Goal: Task Accomplishment & Management: Manage account settings

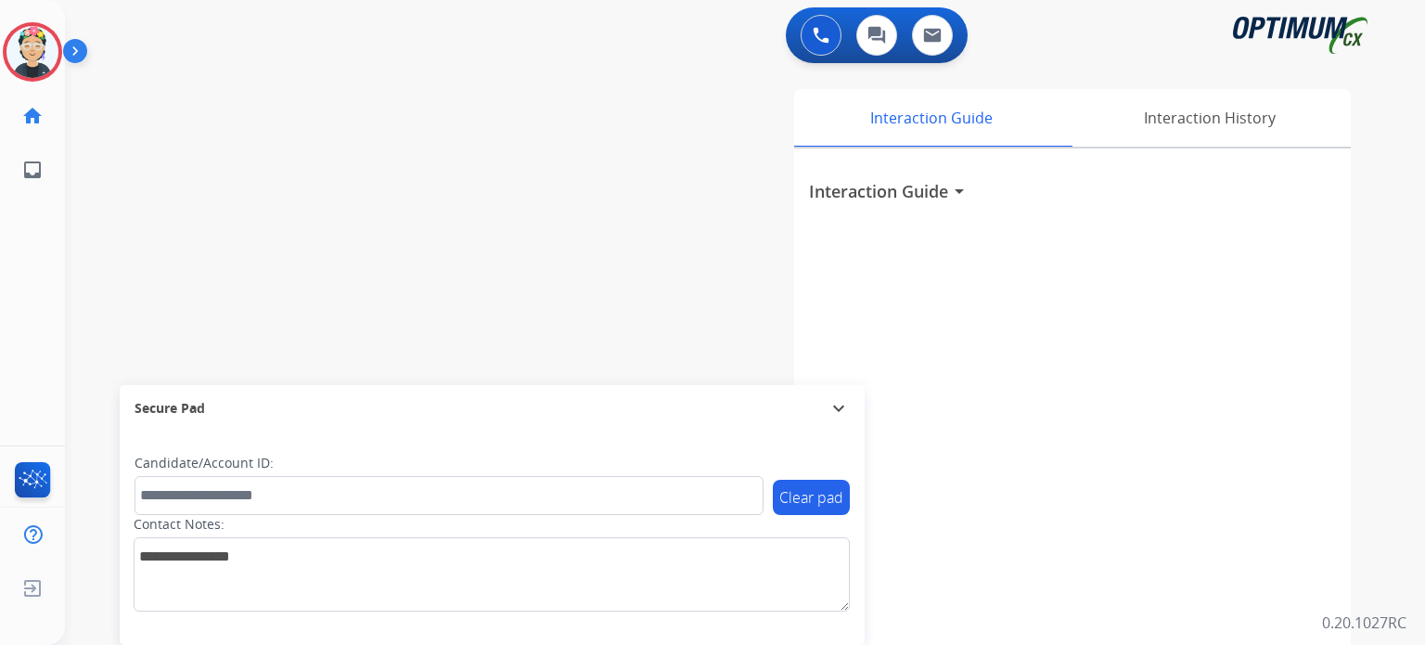
drag, startPoint x: 10, startPoint y: 51, endPoint x: 89, endPoint y: 59, distance: 79.3
click at [11, 51] on img at bounding box center [32, 52] width 52 height 52
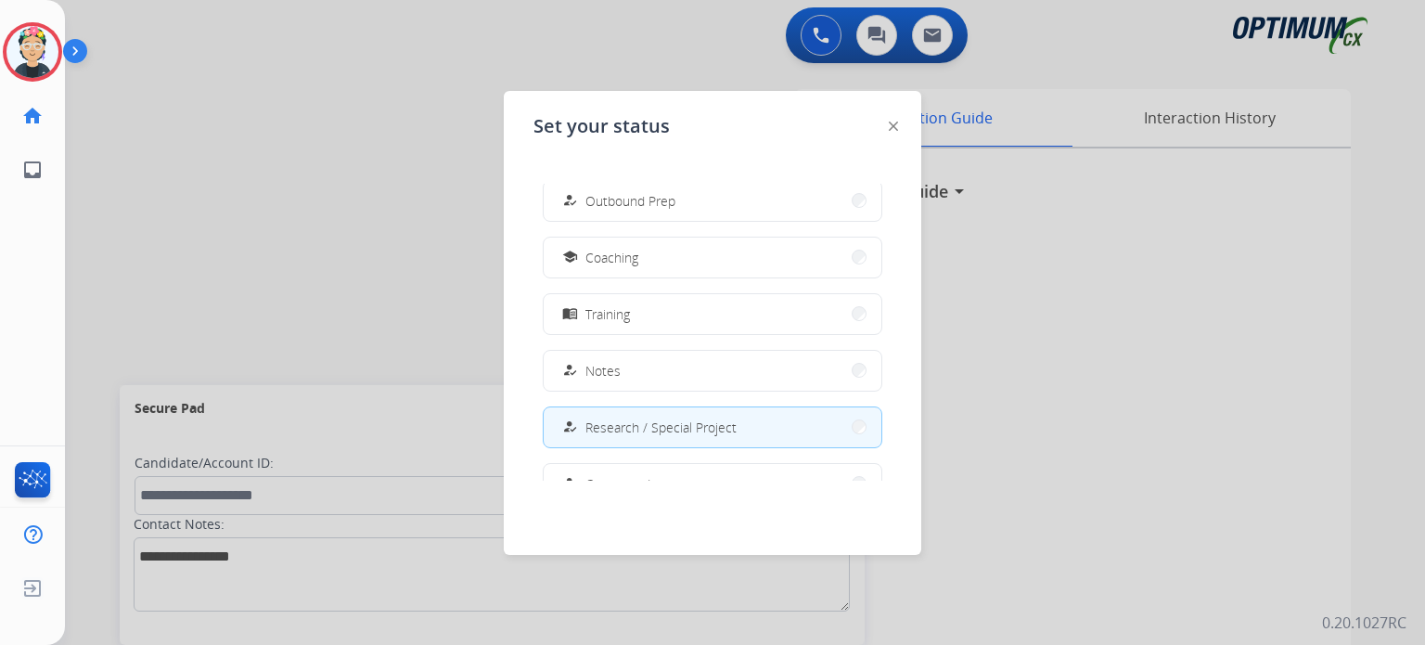
scroll to position [462, 0]
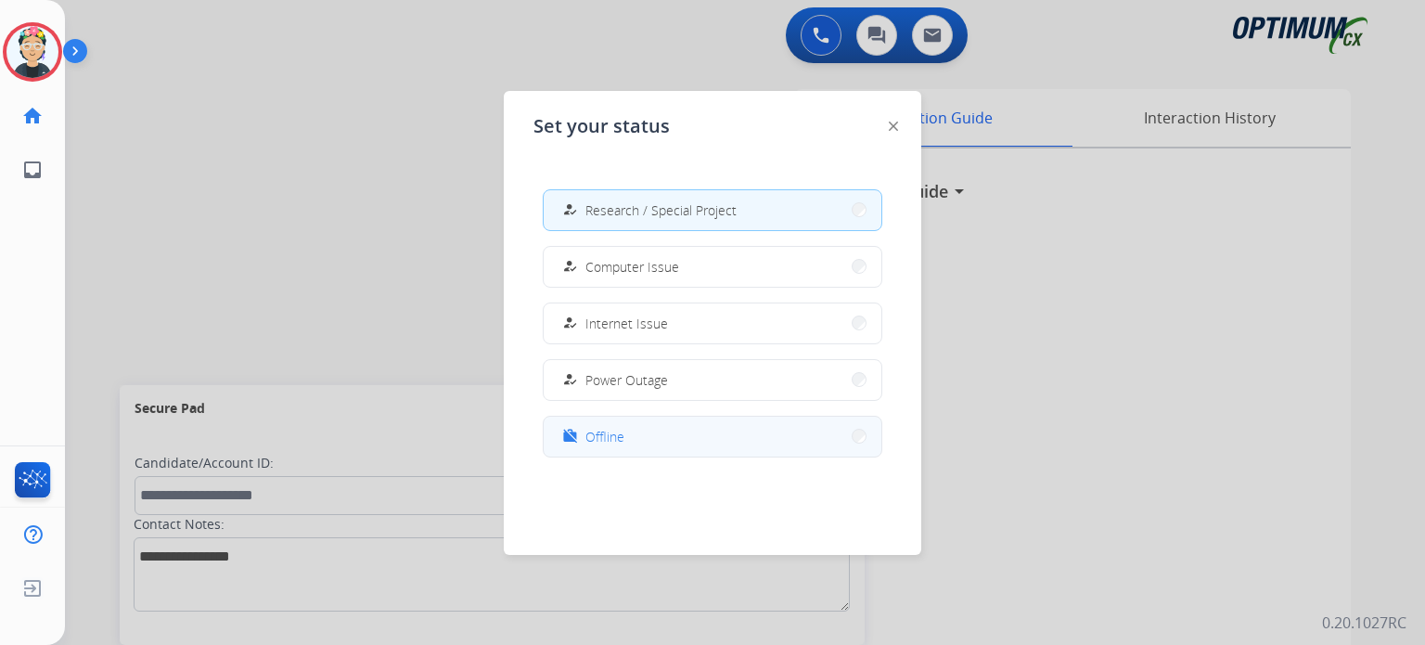
click at [703, 450] on button "work_off Offline" at bounding box center [712, 436] width 338 height 40
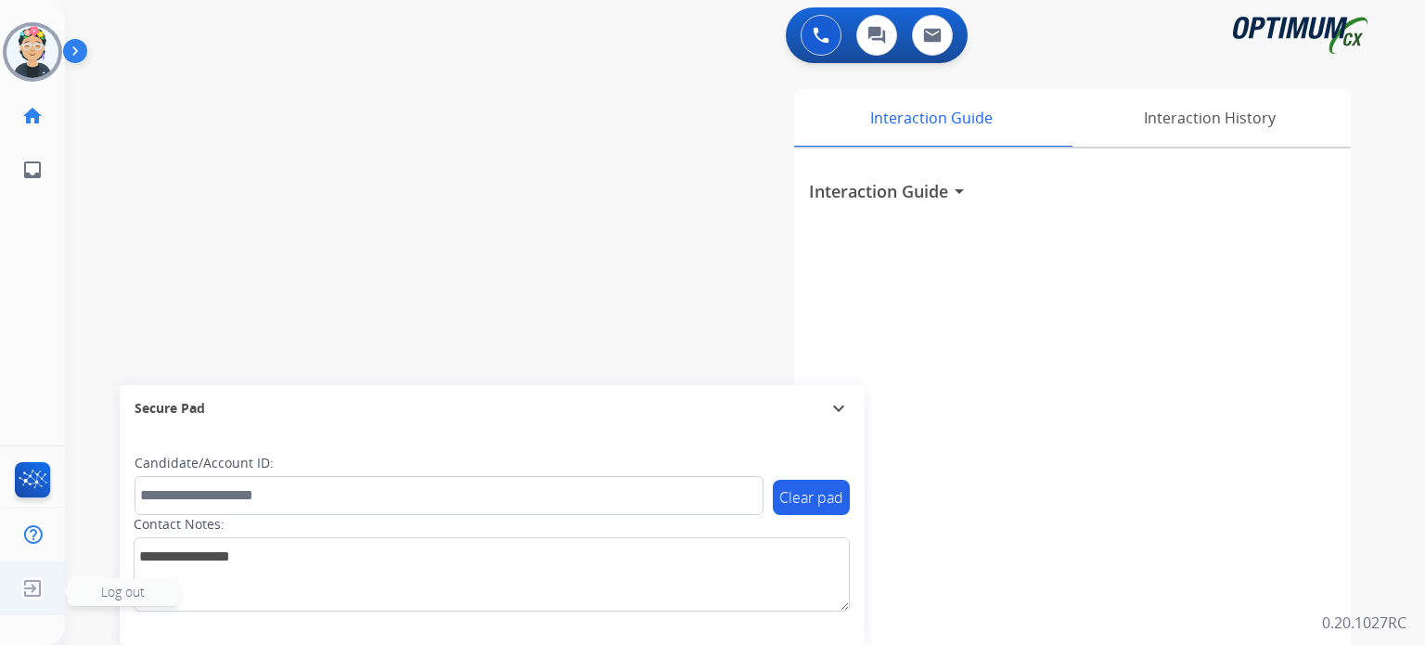
click at [27, 589] on img at bounding box center [32, 587] width 33 height 35
drag, startPoint x: 83, startPoint y: 591, endPoint x: 96, endPoint y: 593, distance: 12.2
click at [95, 593] on span "Log out" at bounding box center [123, 592] width 111 height 28
click at [96, 593] on span "Log out" at bounding box center [123, 592] width 111 height 28
